Goal: Information Seeking & Learning: Learn about a topic

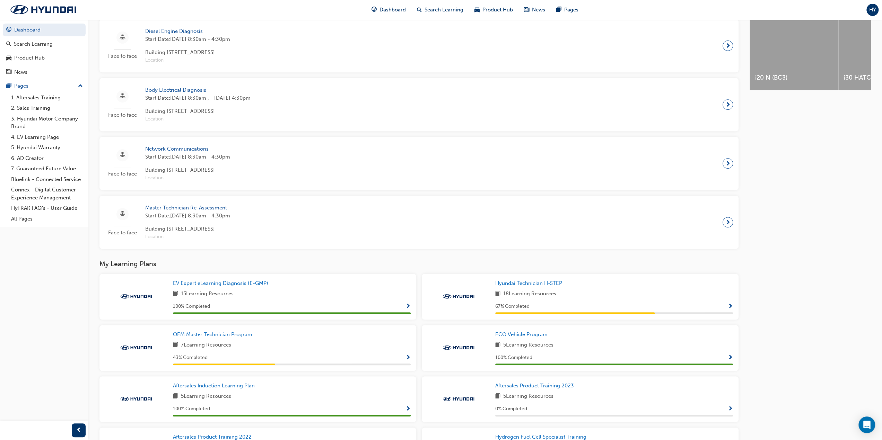
scroll to position [350, 0]
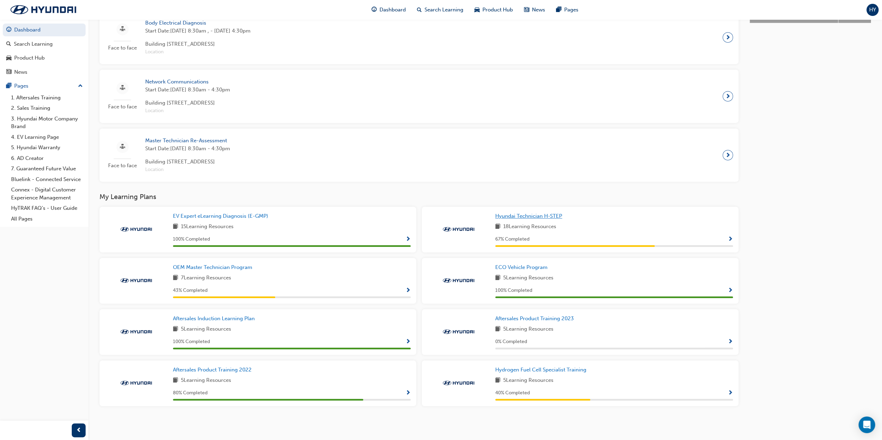
click at [547, 219] on span "Hyundai Technician H-STEP" at bounding box center [528, 216] width 67 height 6
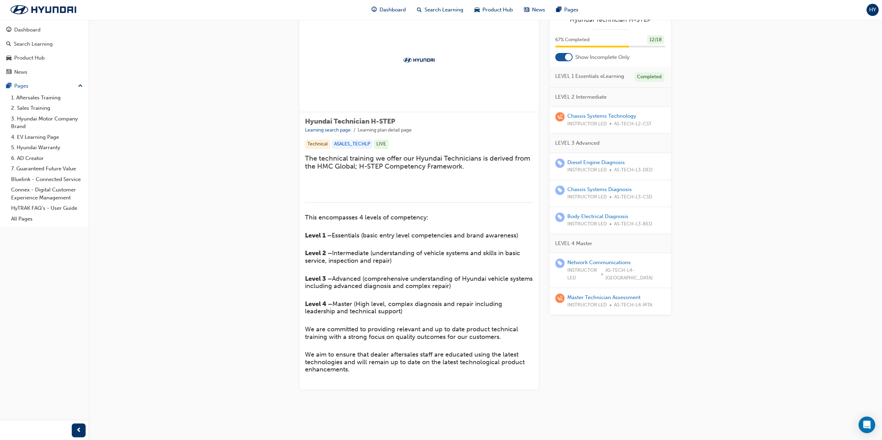
scroll to position [119, 0]
click at [585, 97] on span "LEVEL 2 Intermediate" at bounding box center [580, 97] width 51 height 8
click at [563, 59] on div at bounding box center [563, 57] width 17 height 8
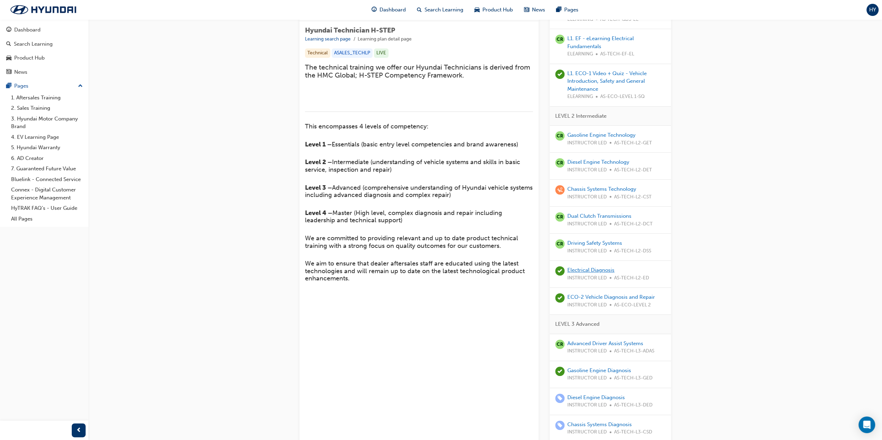
click at [593, 271] on link "Electrical Diagnosis" at bounding box center [590, 270] width 47 height 6
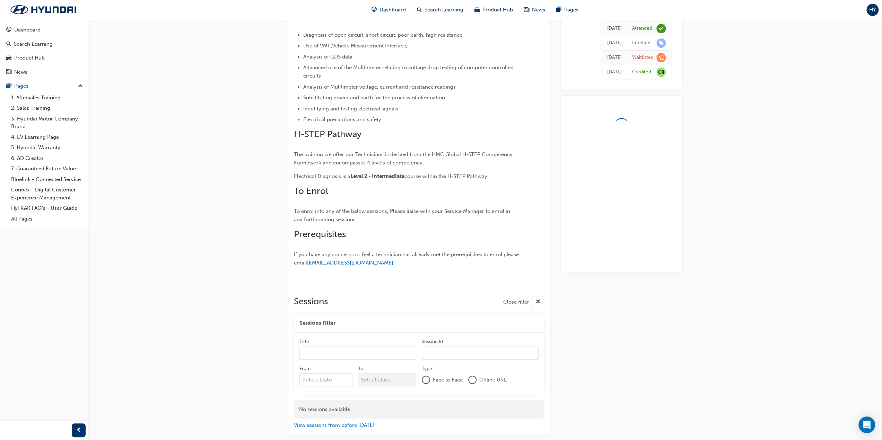
scroll to position [191, 0]
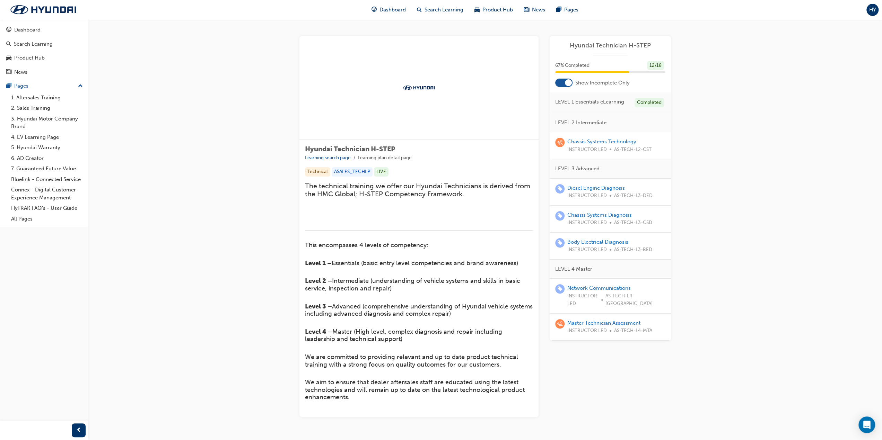
click at [872, 8] on span "HY" at bounding box center [872, 10] width 7 height 8
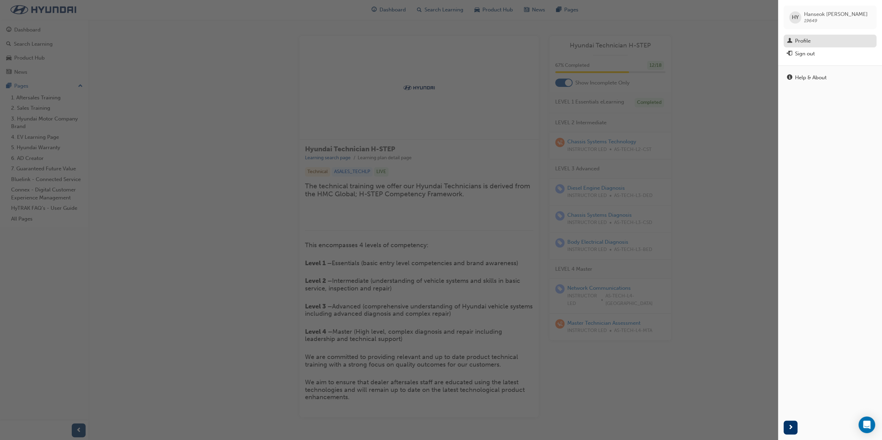
click at [840, 41] on div "Profile" at bounding box center [830, 41] width 86 height 9
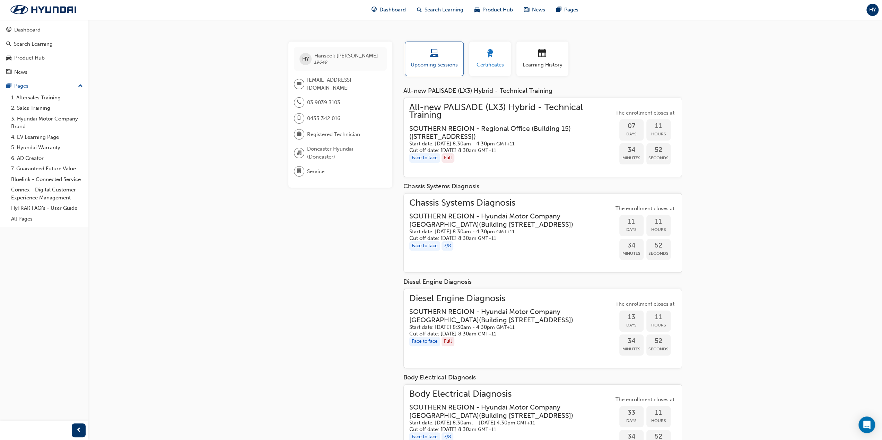
click at [484, 68] on span "Certificates" at bounding box center [489, 65] width 31 height 8
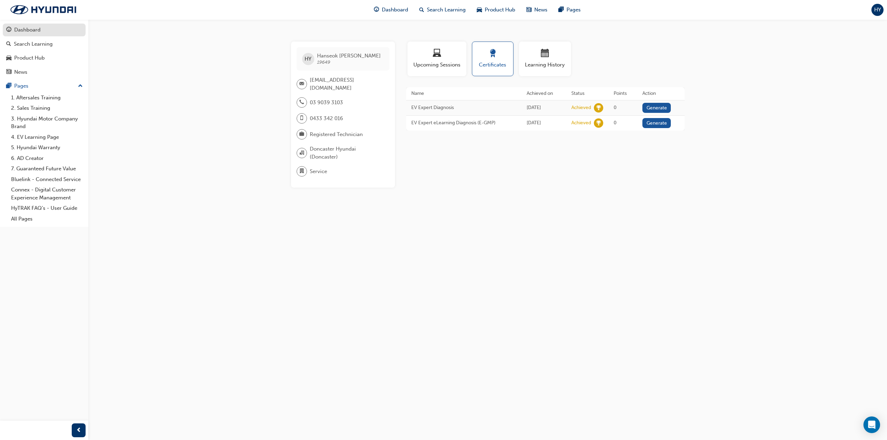
click at [78, 29] on div "Dashboard" at bounding box center [44, 30] width 76 height 9
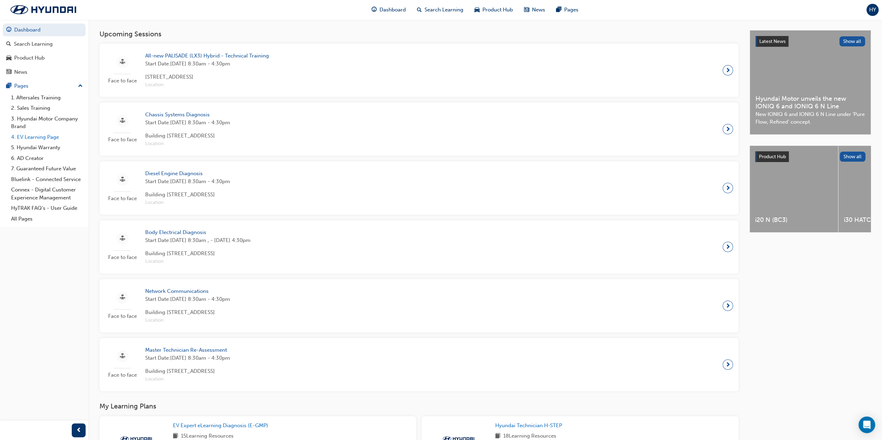
scroll to position [277, 0]
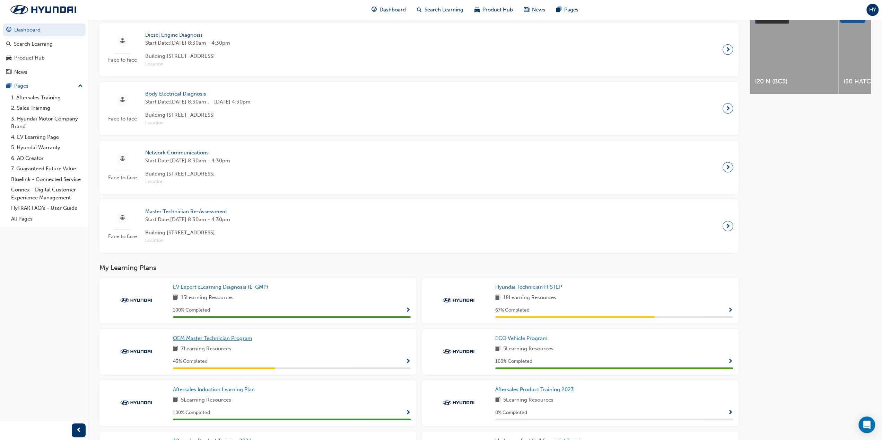
drag, startPoint x: 0, startPoint y: 26, endPoint x: 238, endPoint y: 341, distance: 394.5
click at [238, 341] on span "OEM Master Technician Program" at bounding box center [212, 338] width 79 height 6
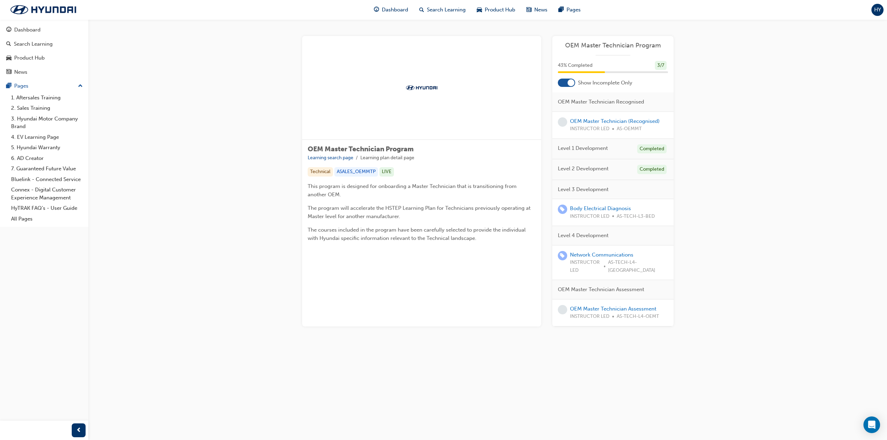
click at [619, 193] on div "Level 3 Development" at bounding box center [612, 189] width 121 height 19
click at [566, 83] on div at bounding box center [566, 83] width 17 height 8
